Goal: Task Accomplishment & Management: Complete application form

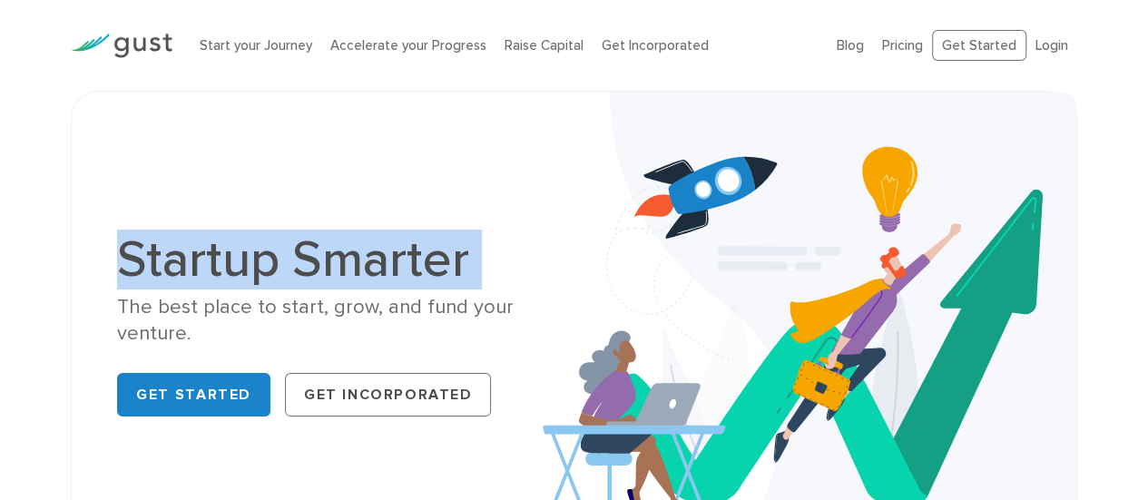
click at [256, 276] on h1 "Startup Smarter" at bounding box center [338, 259] width 443 height 51
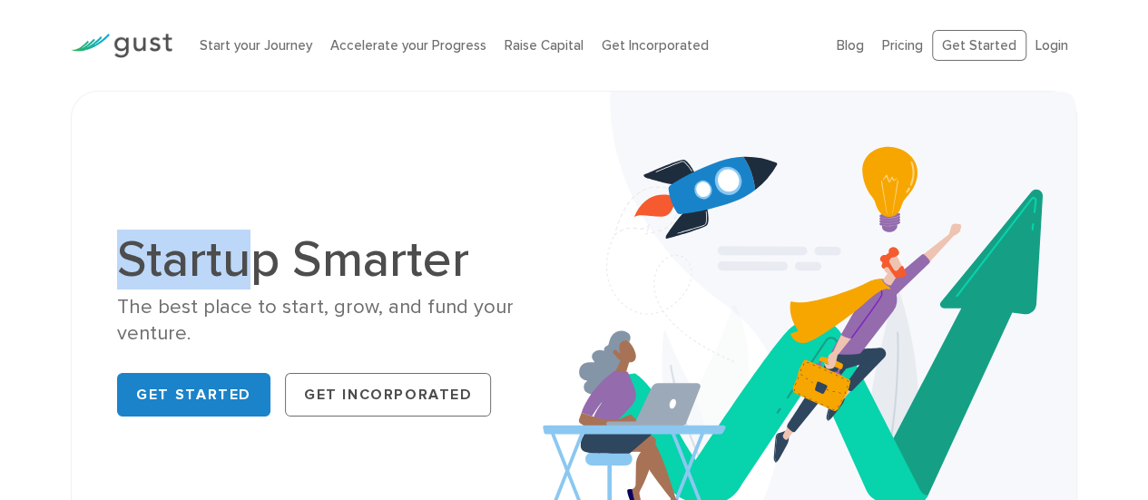
drag, startPoint x: 116, startPoint y: 250, endPoint x: 255, endPoint y: 266, distance: 139.8
click at [265, 263] on h1 "Startup Smarter" at bounding box center [338, 259] width 443 height 51
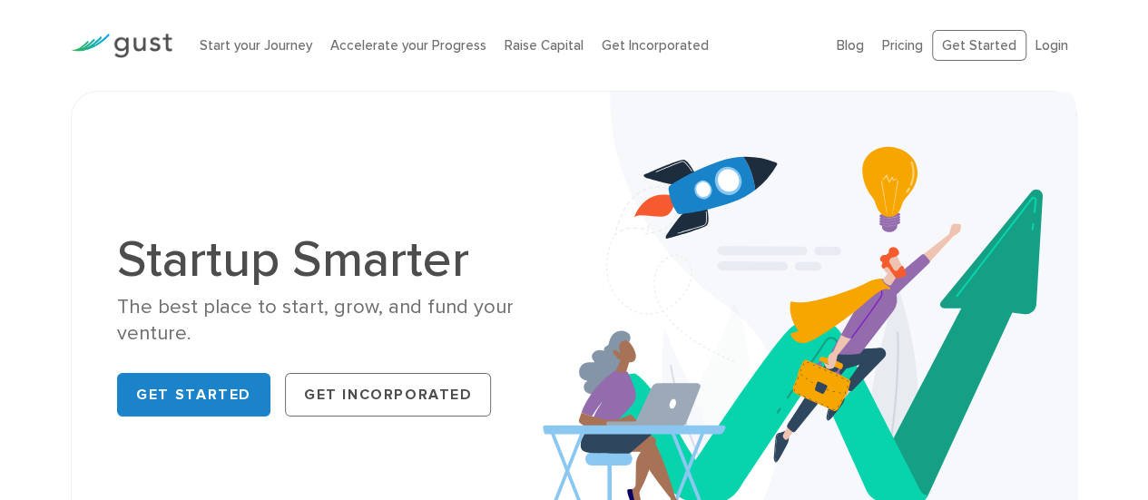
click at [87, 323] on div "Startup Smarter The best place to start, grow, and fund your venture. Get Start…" at bounding box center [574, 329] width 1006 height 476
click at [89, 322] on div "Startup Smarter The best place to start, grow, and fund your venture. Get Start…" at bounding box center [574, 329] width 1006 height 476
click at [161, 314] on div "The best place to start, grow, and fund your venture." at bounding box center [338, 321] width 443 height 54
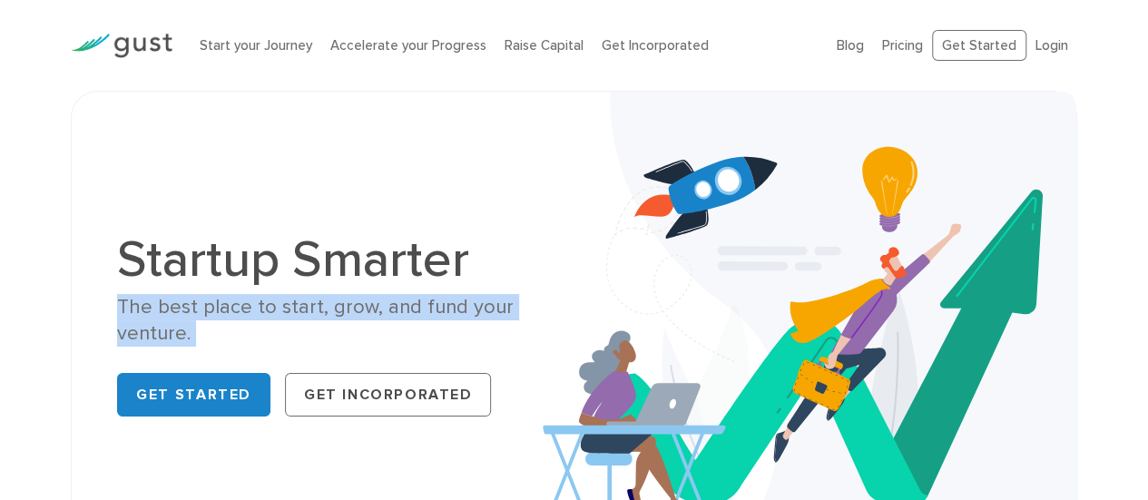
click at [161, 314] on div "The best place to start, grow, and fund your venture." at bounding box center [338, 321] width 443 height 54
click at [298, 317] on div "The best place to start, grow, and fund your venture." at bounding box center [338, 321] width 443 height 54
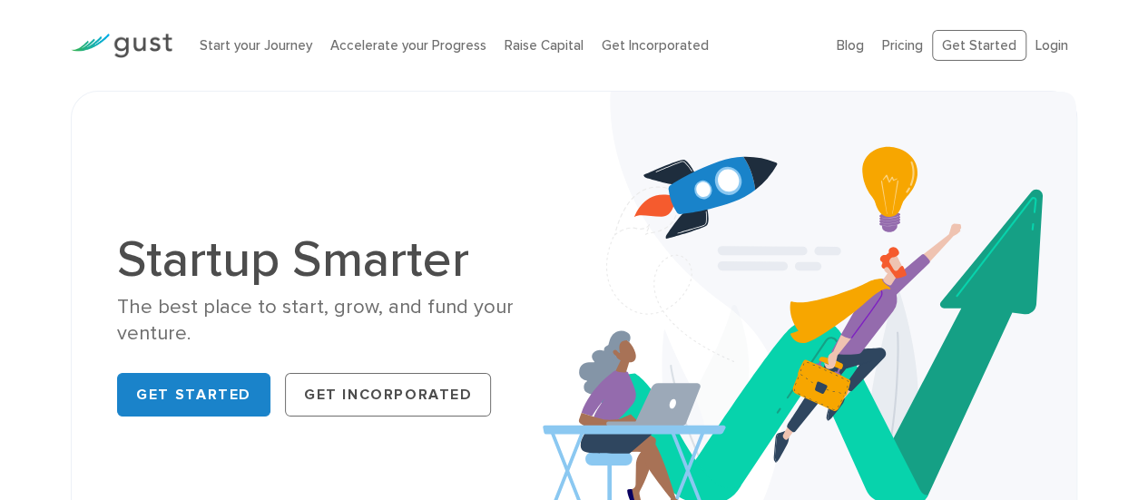
click at [365, 306] on div "The best place to start, grow, and fund your venture." at bounding box center [338, 321] width 443 height 54
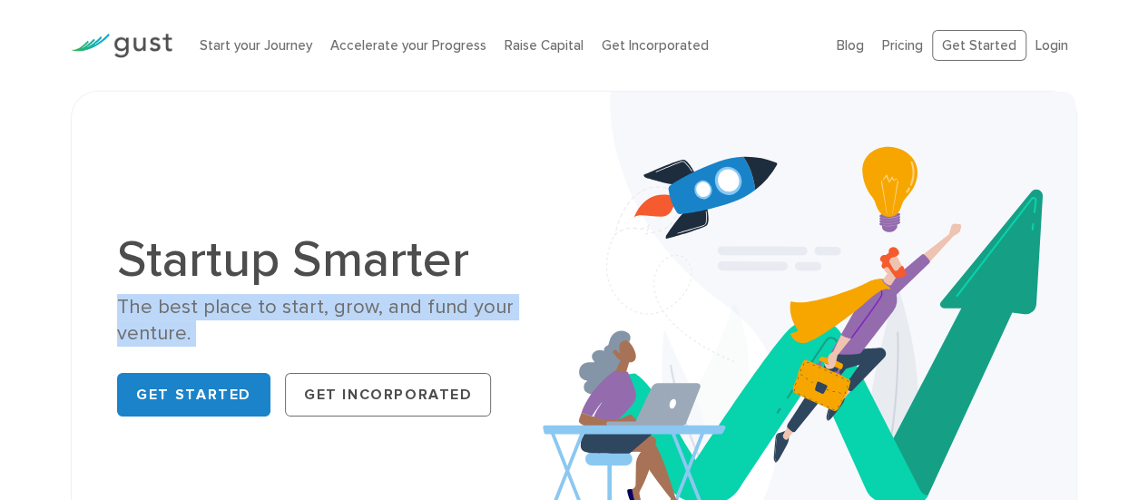
click at [365, 306] on div "The best place to start, grow, and fund your venture." at bounding box center [338, 321] width 443 height 54
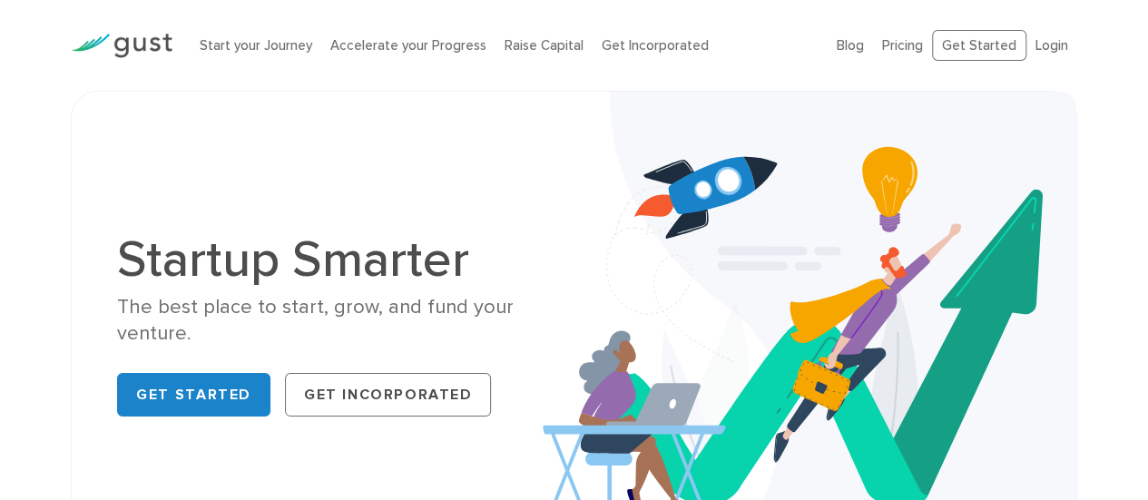
click at [481, 160] on div "Startup Smarter The best place to start, grow, and fund your venture. Get Start…" at bounding box center [573, 329] width 941 height 384
click at [650, 46] on link "Get Incorporated" at bounding box center [655, 45] width 107 height 16
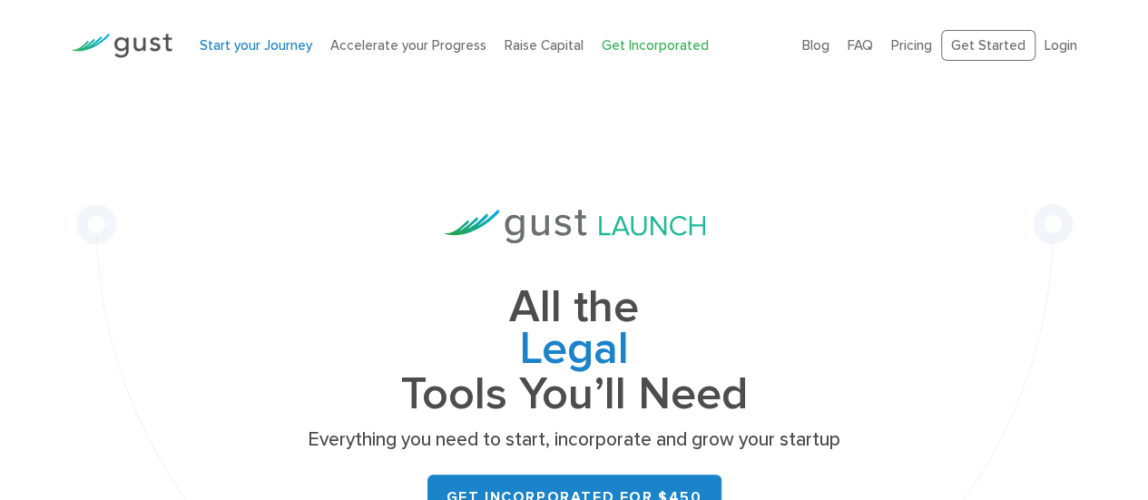
click at [235, 41] on link "Start your Journey" at bounding box center [256, 45] width 113 height 16
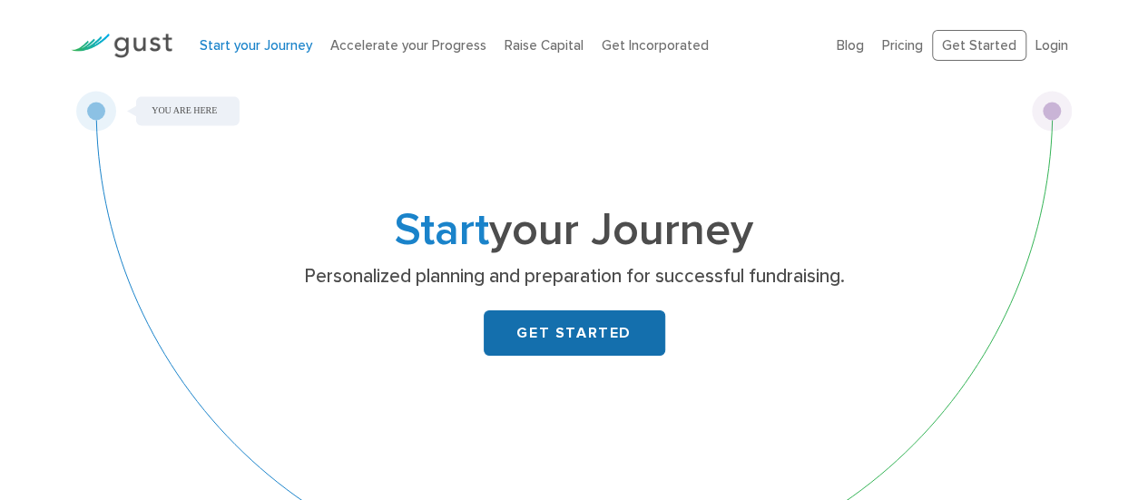
click at [557, 338] on link "GET STARTED" at bounding box center [575, 332] width 182 height 45
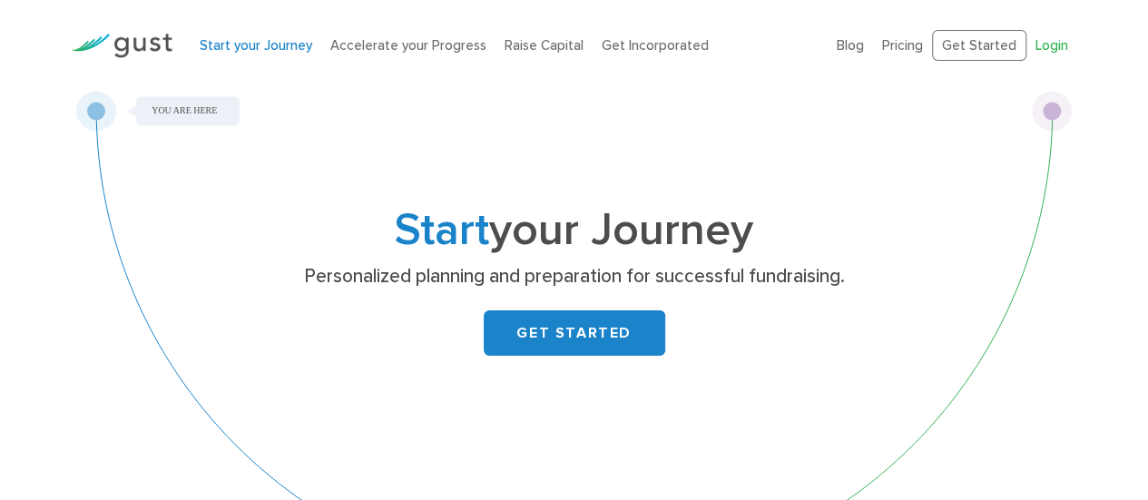
click at [1048, 49] on link "Login" at bounding box center [1051, 45] width 33 height 16
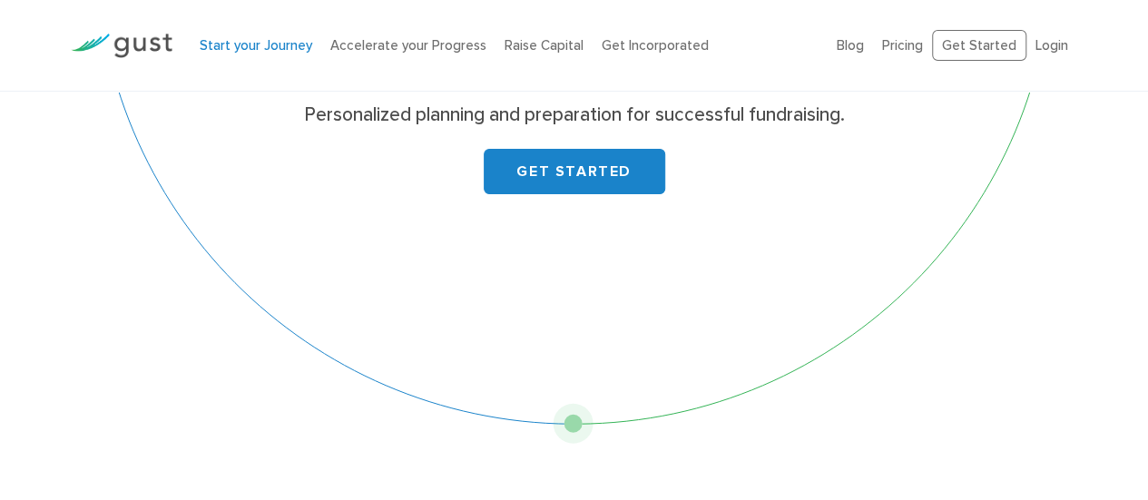
scroll to position [91, 0]
